Goal: Transaction & Acquisition: Purchase product/service

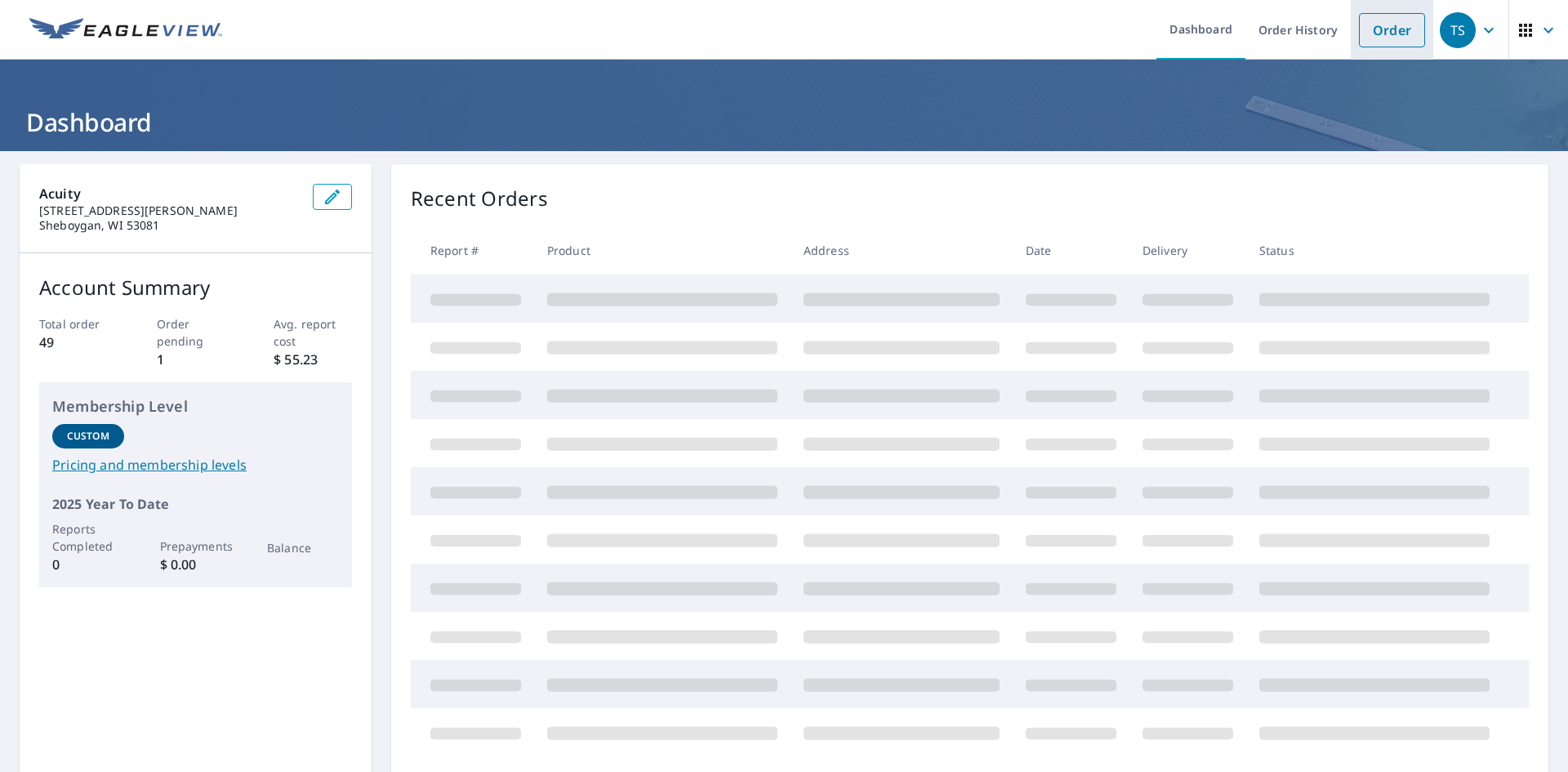
click at [1388, 43] on link "Order" at bounding box center [1391, 30] width 66 height 34
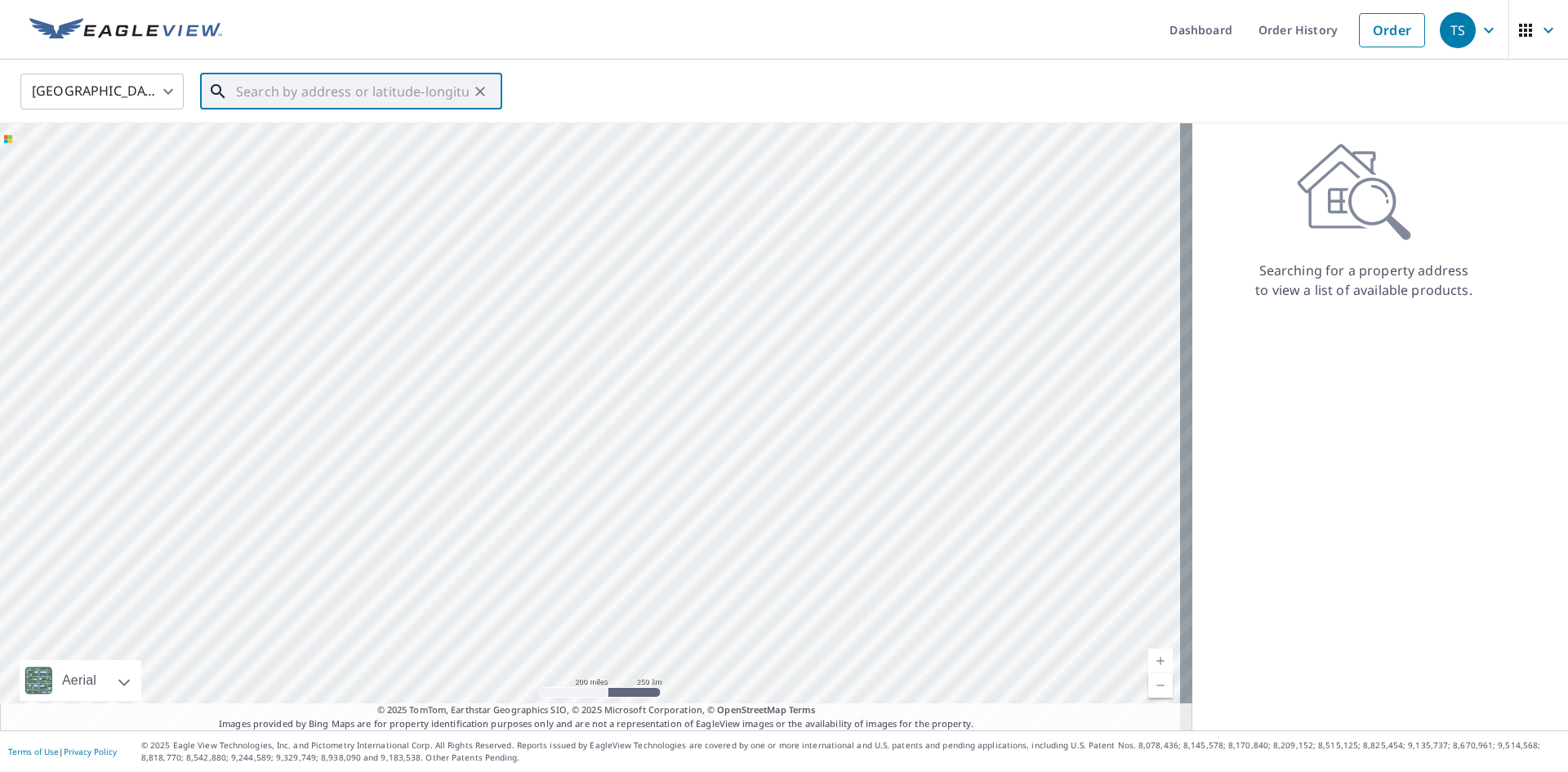
click at [241, 84] on input "text" at bounding box center [353, 91] width 233 height 46
click at [320, 141] on span "[STREET_ADDRESS][PERSON_NAME]" at bounding box center [361, 138] width 256 height 19
type input "[STREET_ADDRESS][PERSON_NAME]"
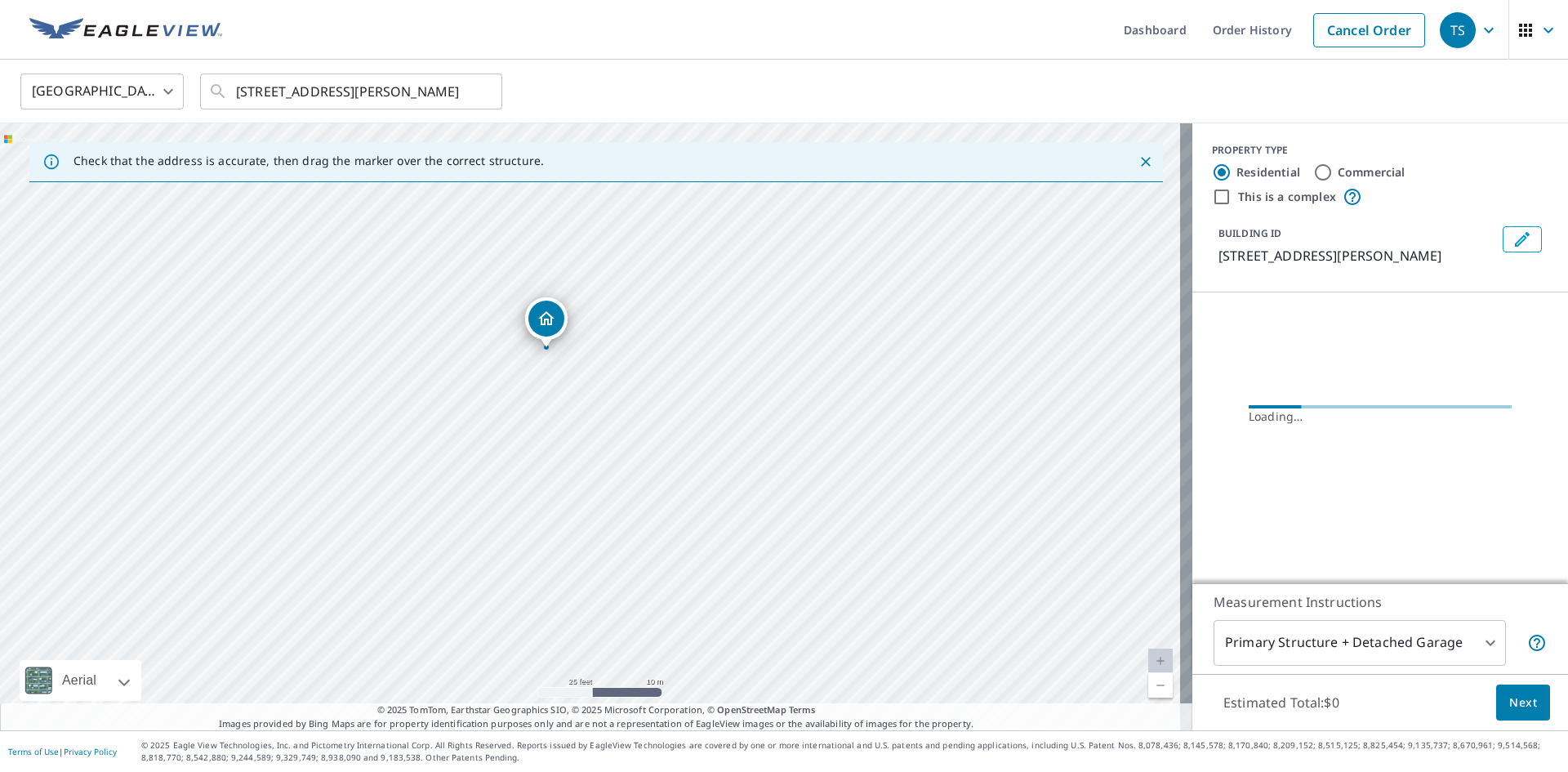
drag, startPoint x: 504, startPoint y: 284, endPoint x: 582, endPoint y: 485, distance: 215.6
click at [582, 485] on div "[STREET_ADDRESS][PERSON_NAME]" at bounding box center [596, 427] width 1193 height 607
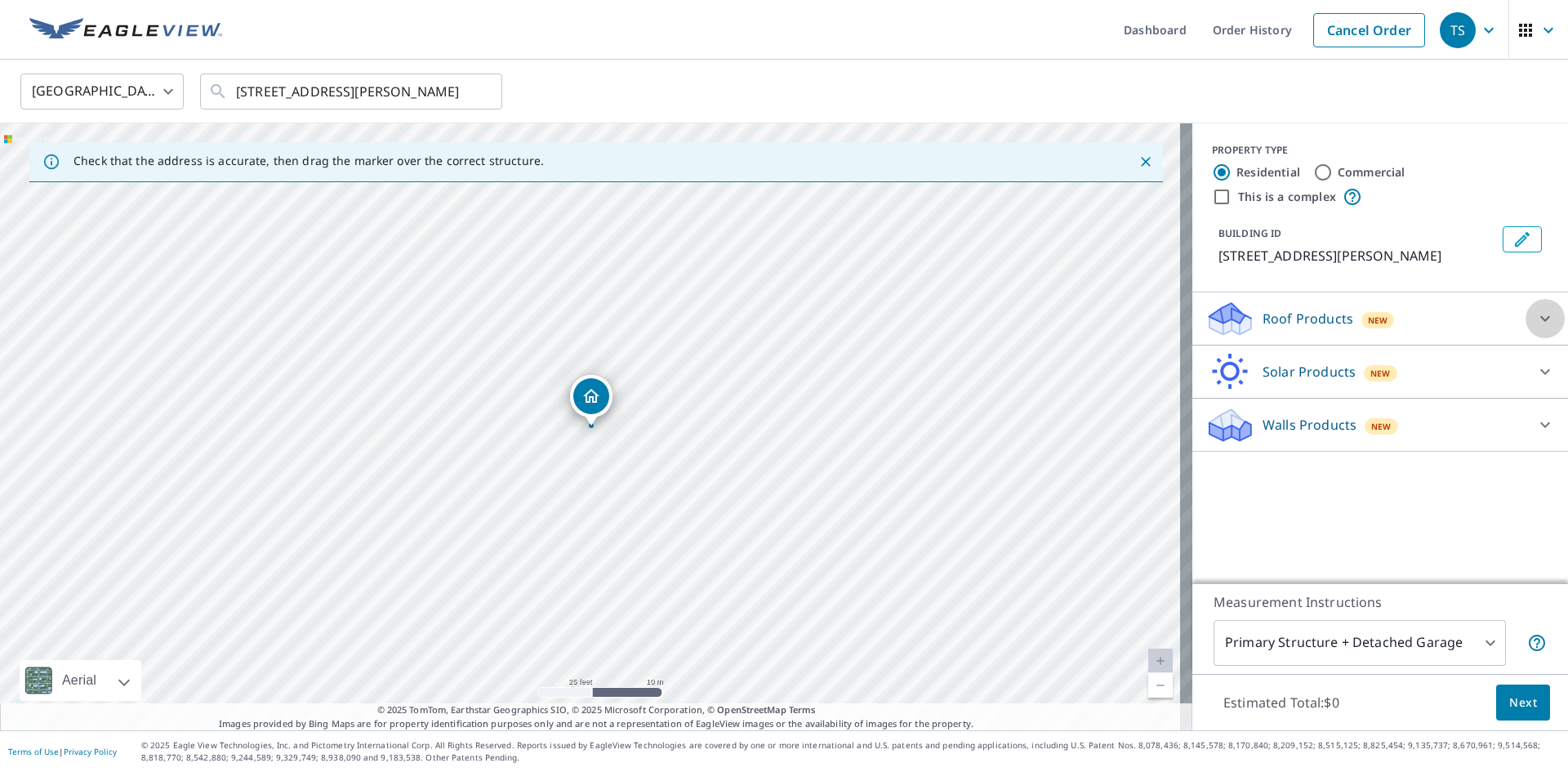
click at [1538, 319] on icon at bounding box center [1545, 318] width 19 height 19
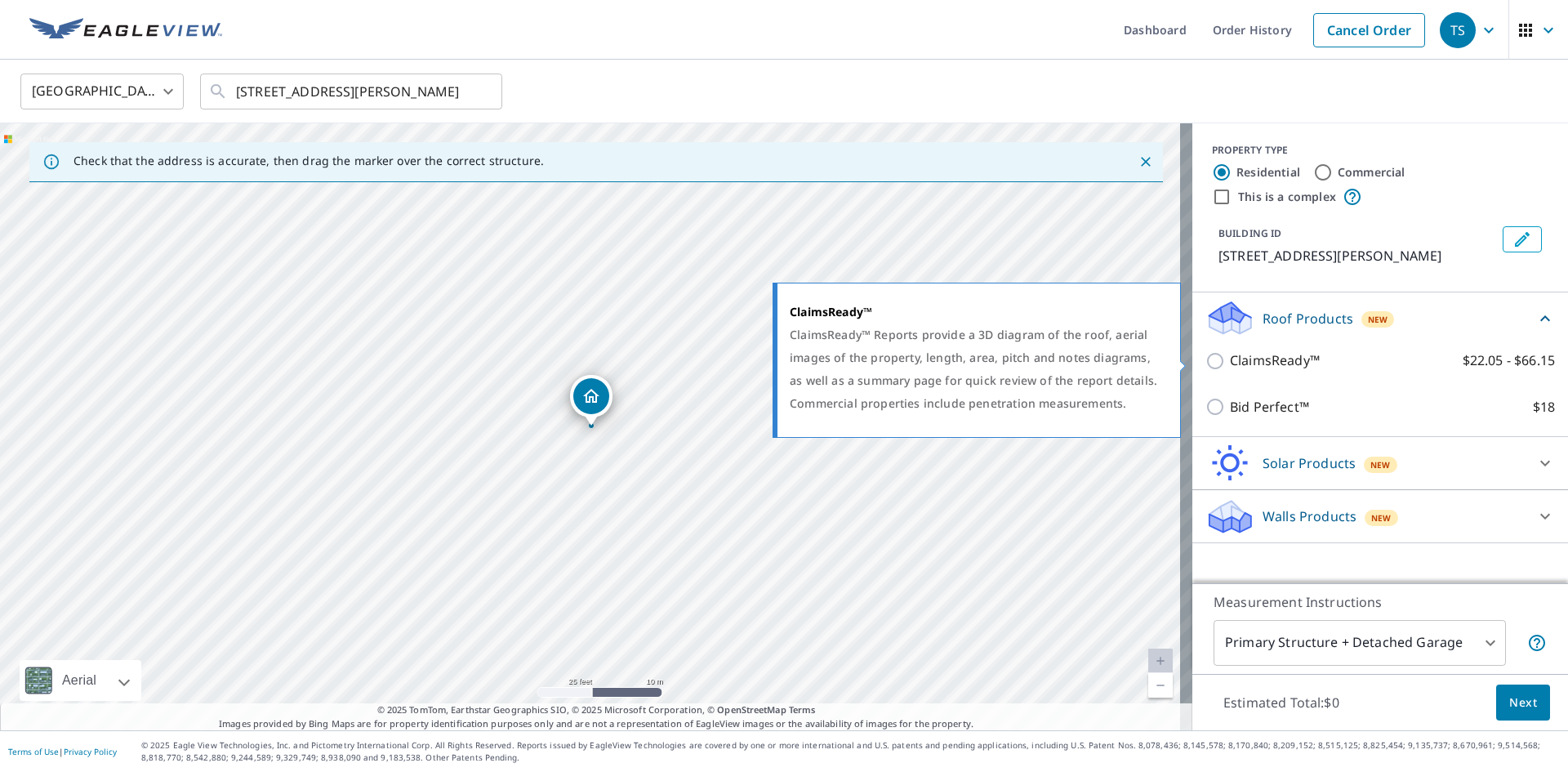
click at [1232, 365] on p "ClaimsReady™" at bounding box center [1274, 360] width 90 height 20
click at [1229, 365] on input "ClaimsReady™ $22.05 - $66.15" at bounding box center [1217, 360] width 24 height 19
checkbox input "true"
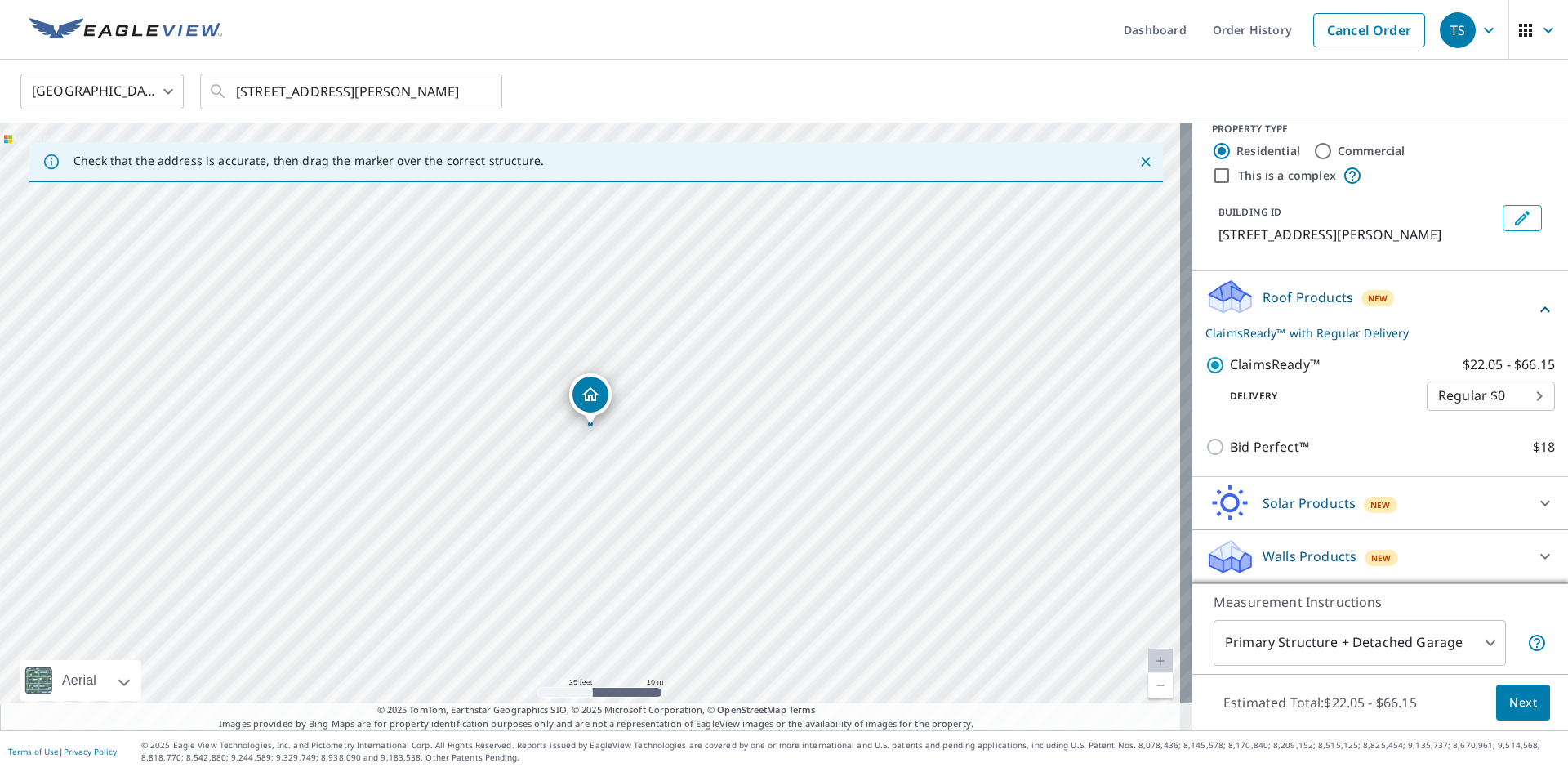
click at [1525, 567] on div at bounding box center [1545, 556] width 39 height 39
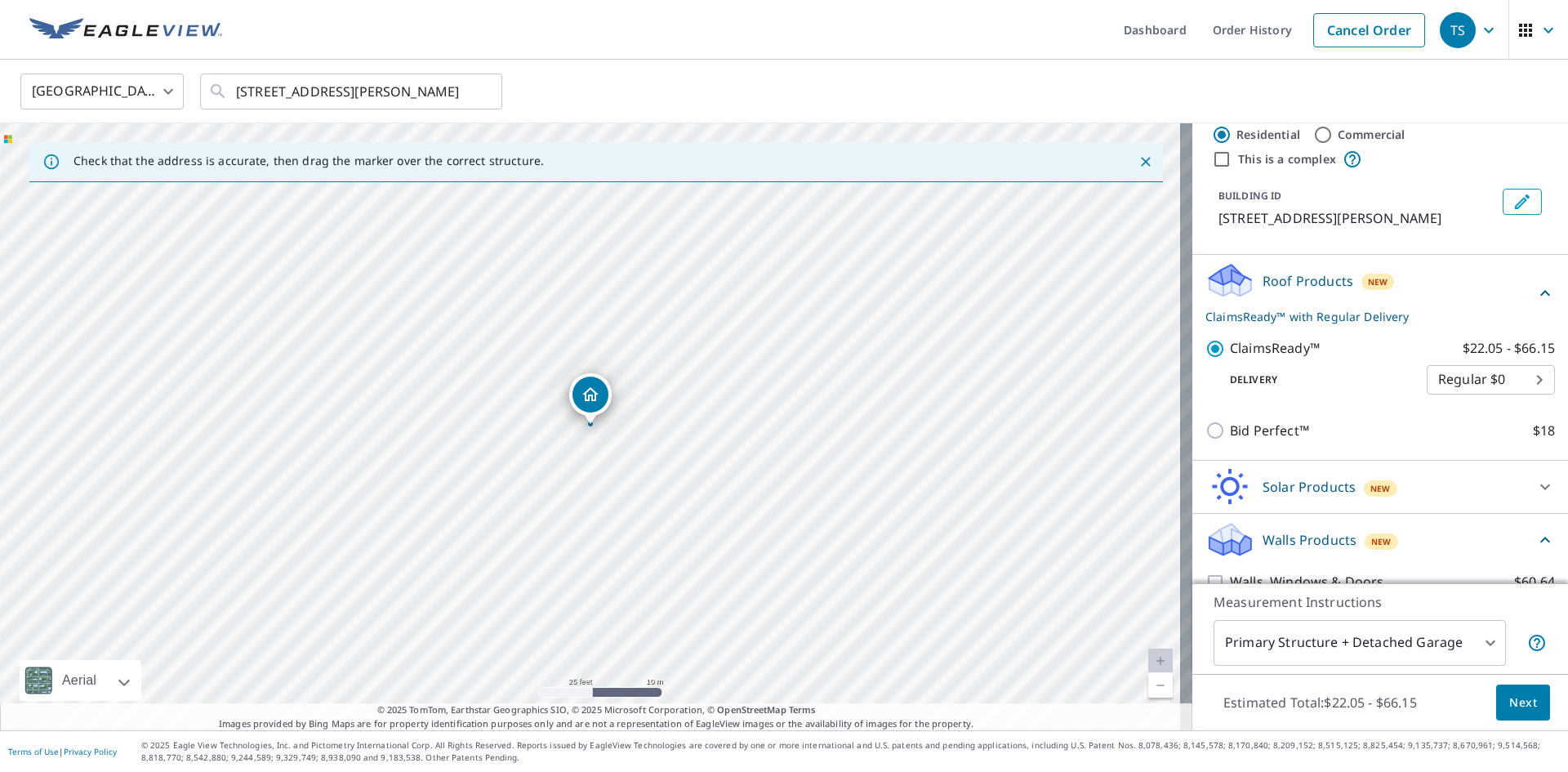
scroll to position [67, 0]
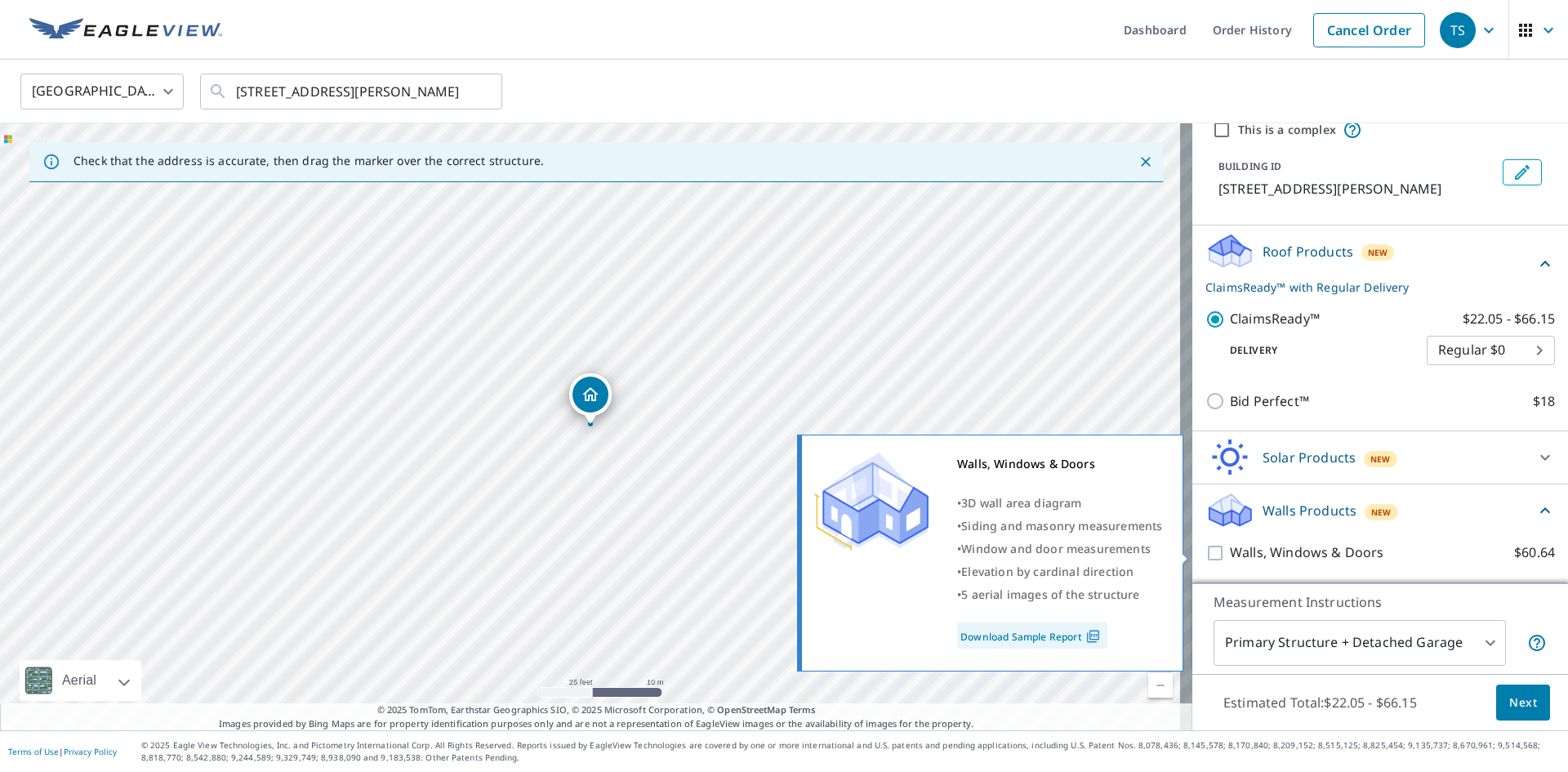
click at [1214, 554] on input "Walls, Windows & Doors $60.64" at bounding box center [1217, 552] width 24 height 19
checkbox input "true"
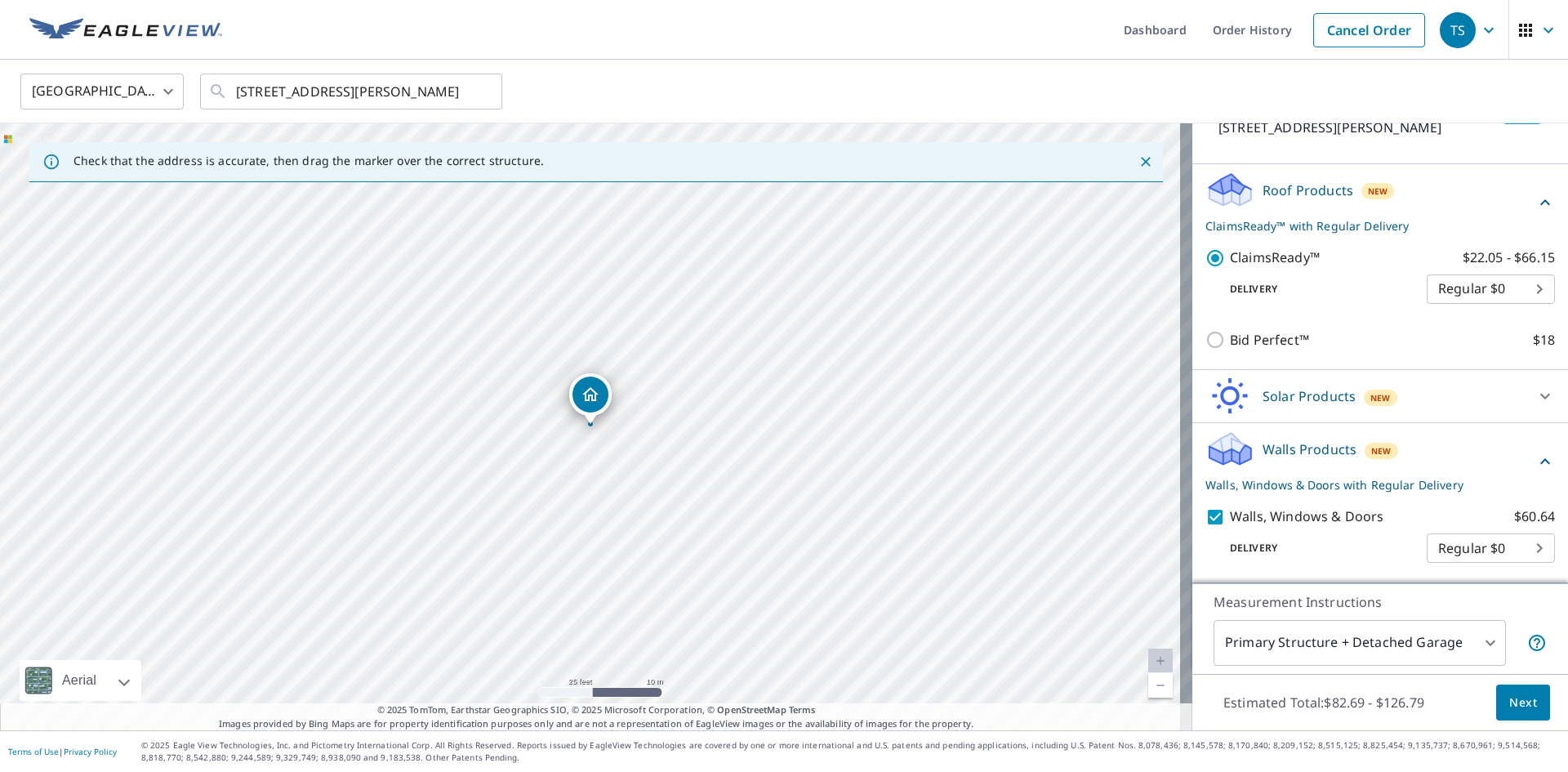
click at [1519, 709] on span "Next" at bounding box center [1523, 702] width 28 height 20
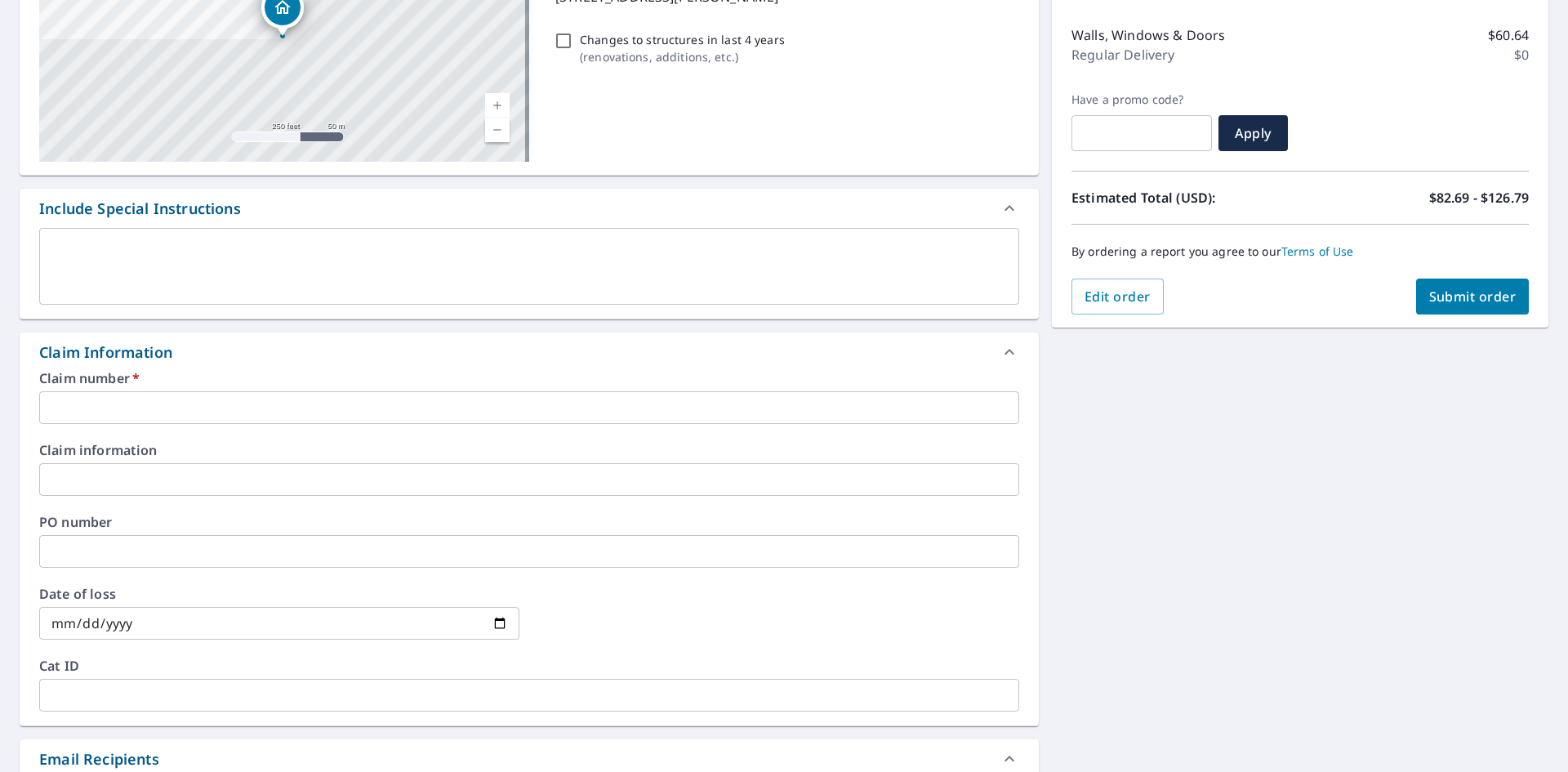
scroll to position [327, 0]
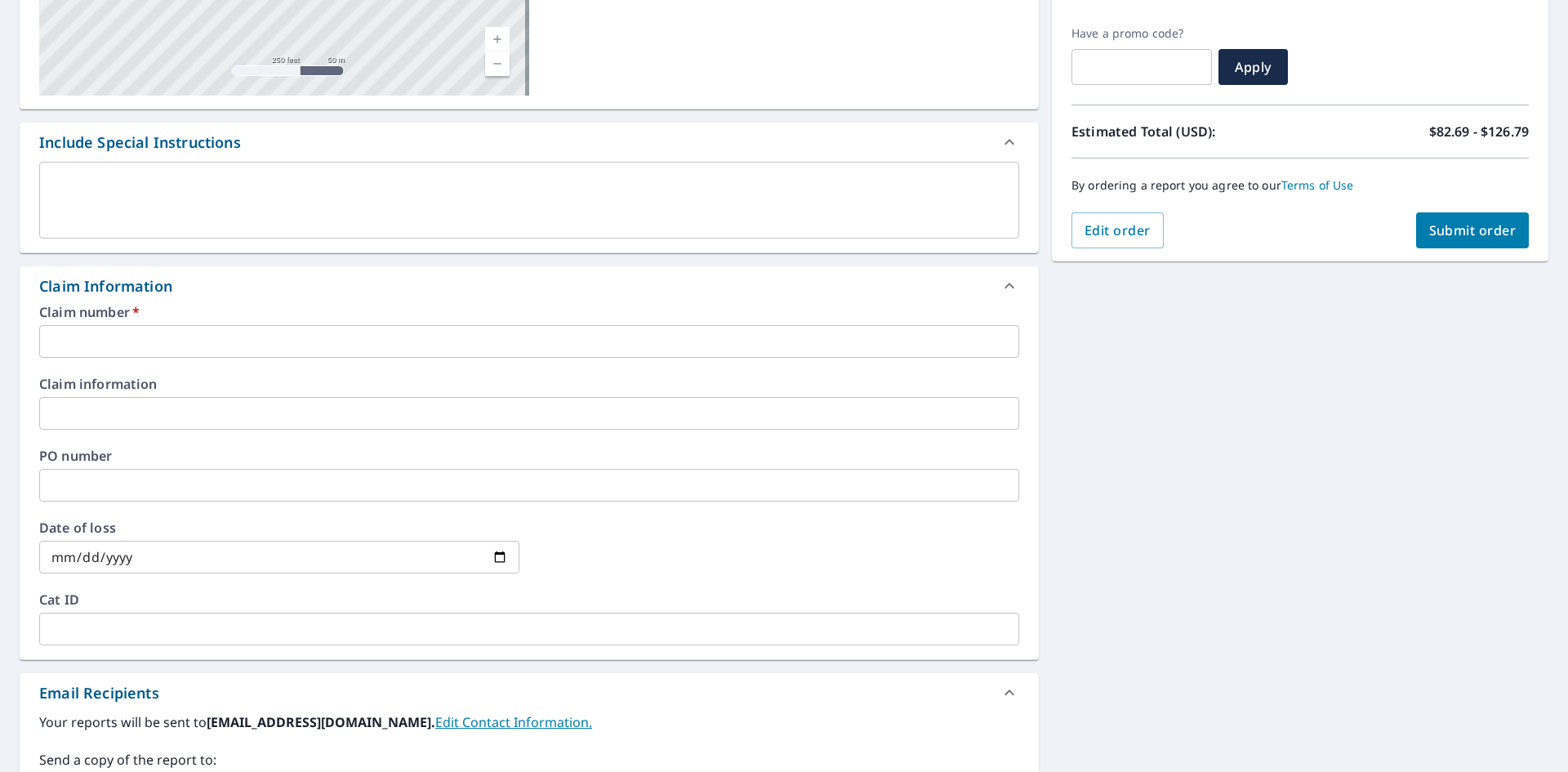
click at [122, 345] on input "text" at bounding box center [529, 341] width 980 height 33
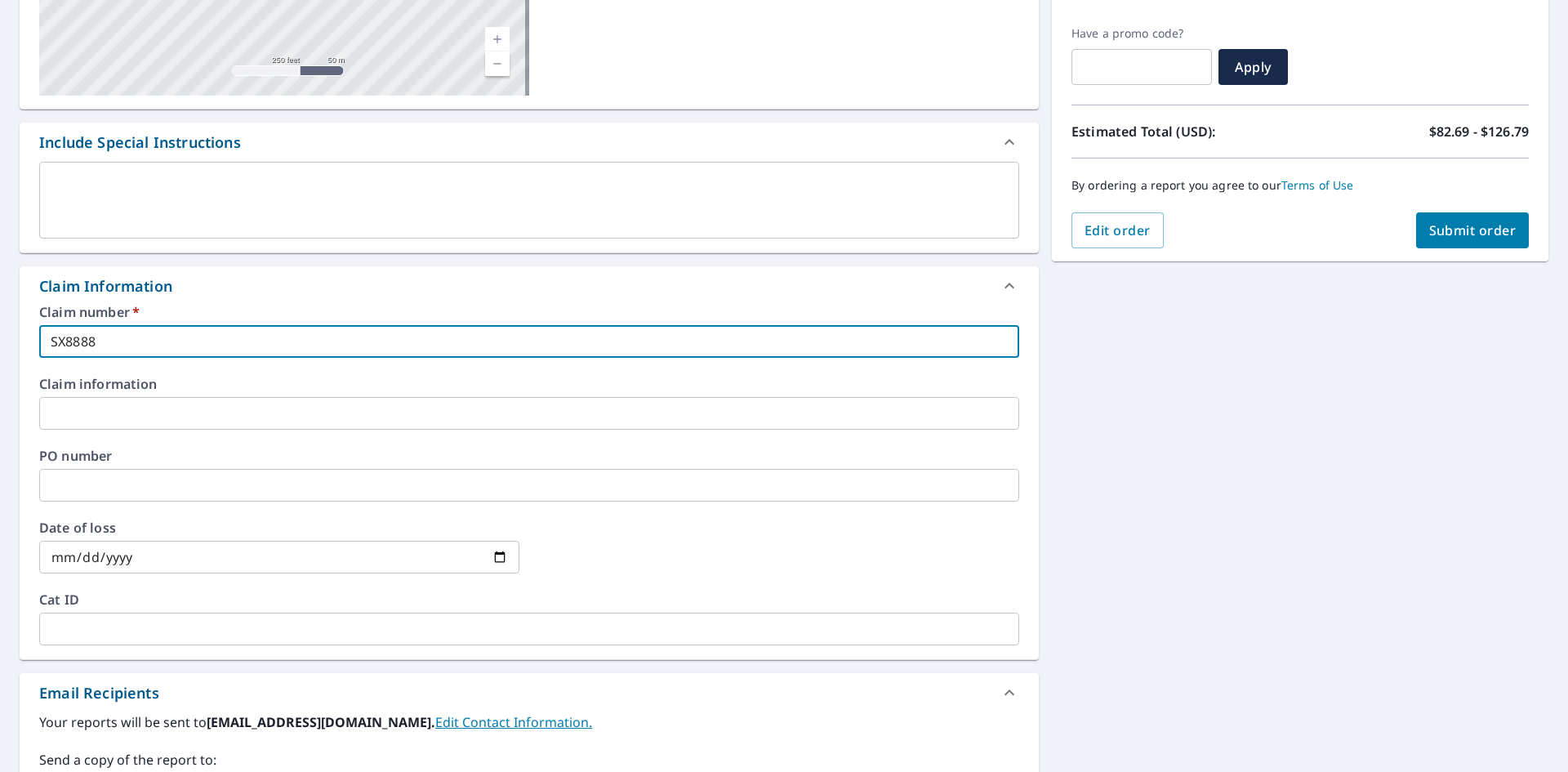
type input "SX8888"
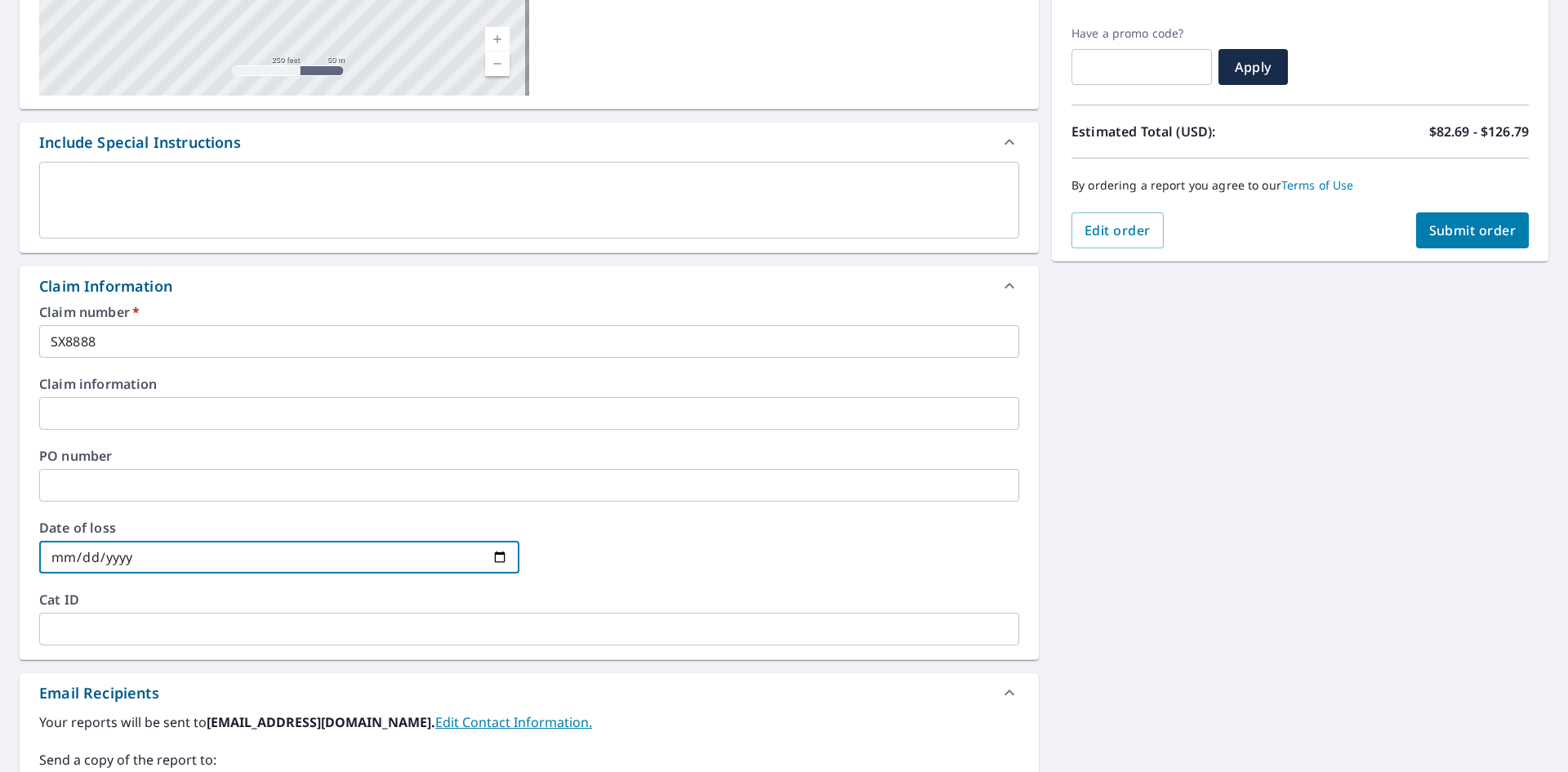
click at [500, 562] on input "date" at bounding box center [279, 557] width 480 height 33
type input "[DATE]"
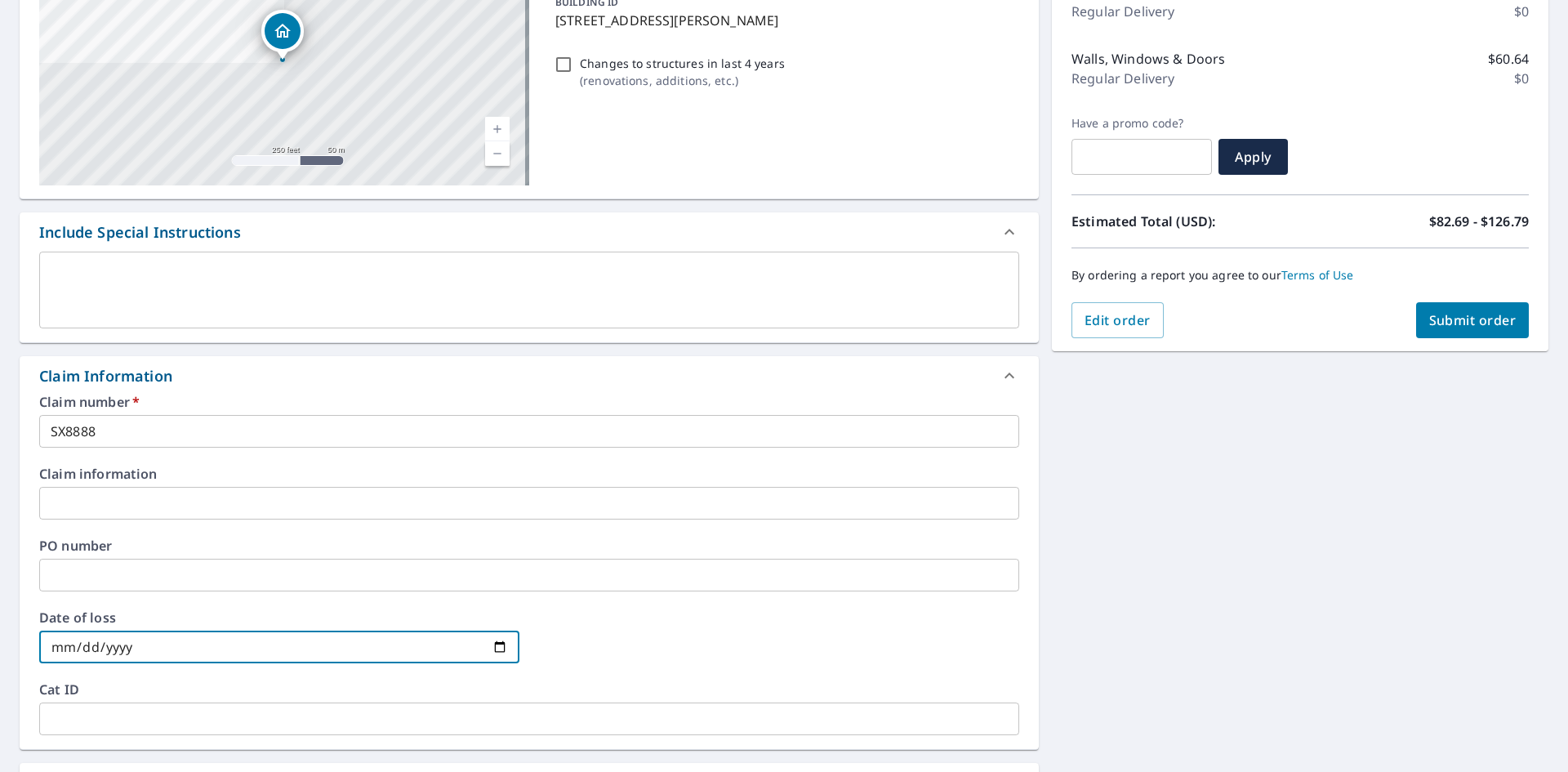
scroll to position [210, 0]
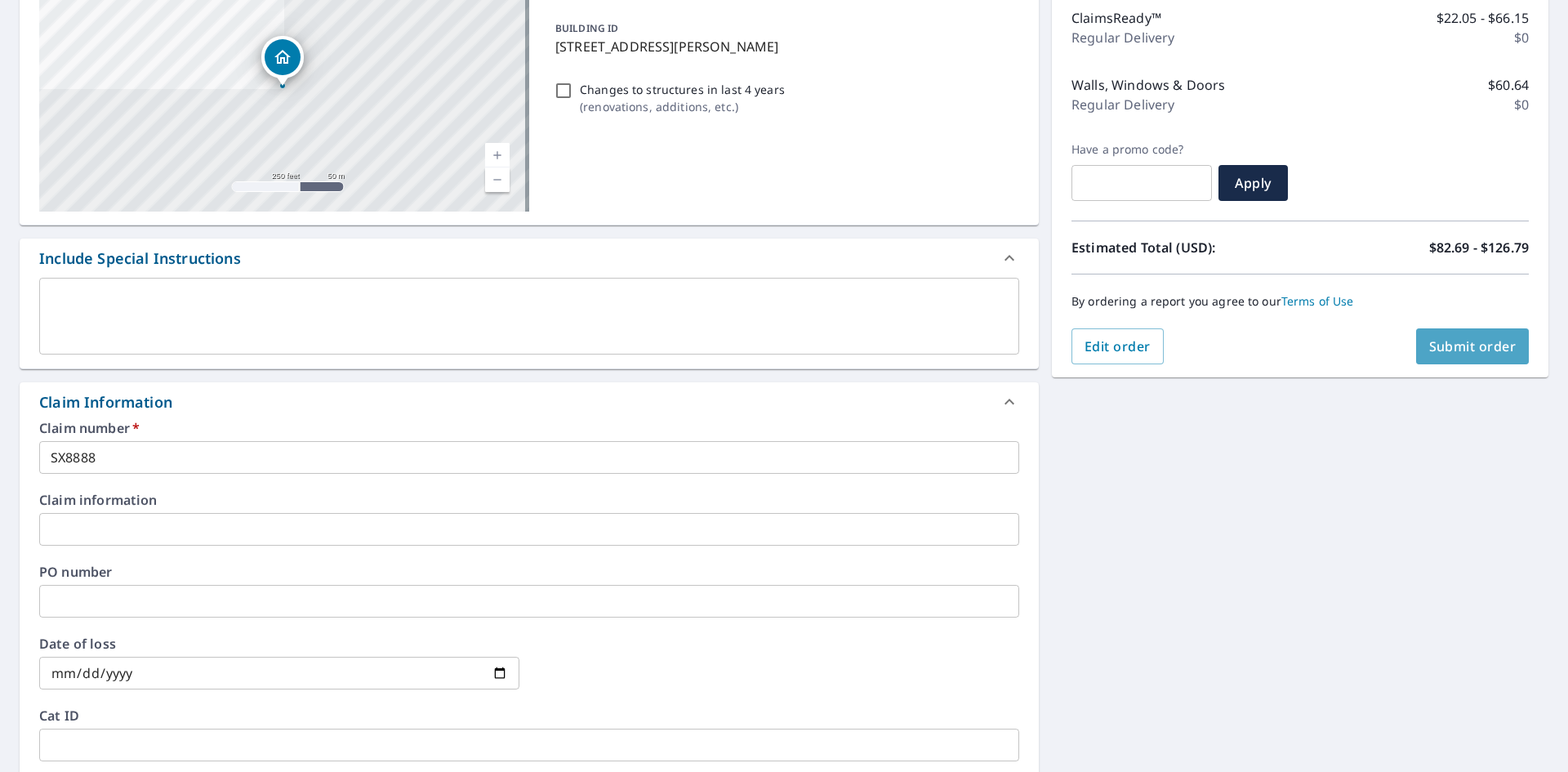
click at [1443, 335] on button "Submit order" at bounding box center [1472, 346] width 113 height 36
